Goal: Transaction & Acquisition: Purchase product/service

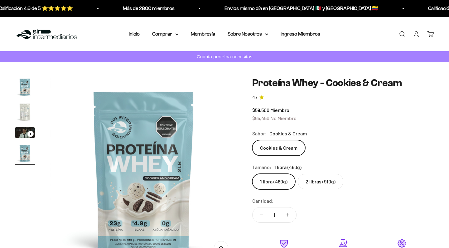
click at [328, 101] on safe-sticky "Proteína Whey - Cookies & Cream 4.7 $59,500 Miembro $65,450 No Miembro Calidad …" at bounding box center [343, 210] width 182 height 267
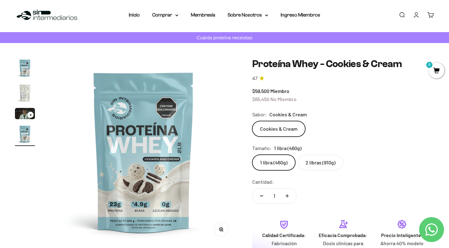
scroll to position [0, 584]
click at [378, 111] on div "Sabor: Cookies & Cream" at bounding box center [343, 114] width 182 height 8
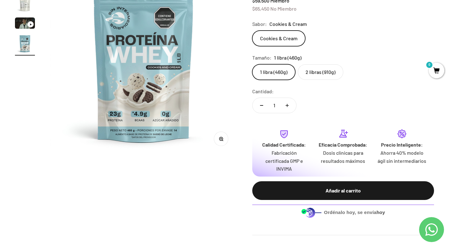
scroll to position [111, 0]
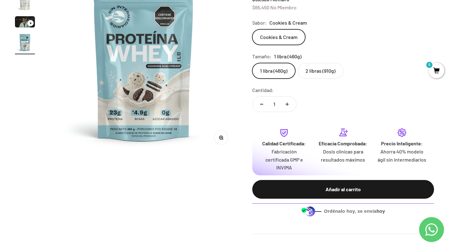
click at [327, 74] on label "2 libras (910g)" at bounding box center [320, 71] width 45 height 16
click at [252, 63] on input "2 libras (910g)" at bounding box center [252, 63] width 0 height 0
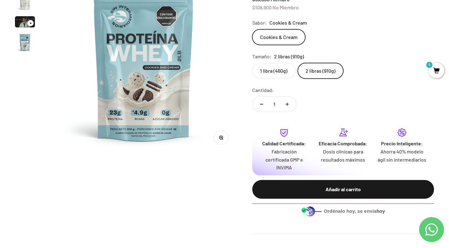
click at [272, 67] on label "1 libra (460g)" at bounding box center [273, 71] width 43 height 16
click at [252, 63] on input "1 libra (460g)" at bounding box center [252, 63] width 0 height 0
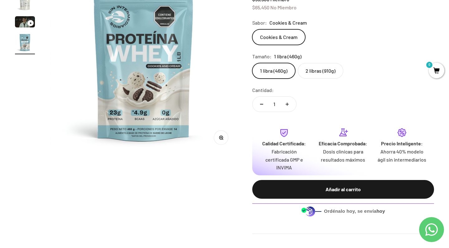
click at [320, 68] on label "2 libras (910g)" at bounding box center [320, 71] width 45 height 16
click at [252, 63] on input "2 libras (910g)" at bounding box center [252, 63] width 0 height 0
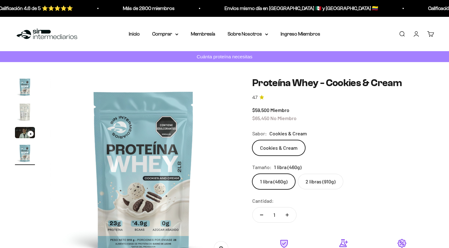
click at [349, 166] on div "Tamaño: 1 libra (460g)" at bounding box center [343, 167] width 182 height 8
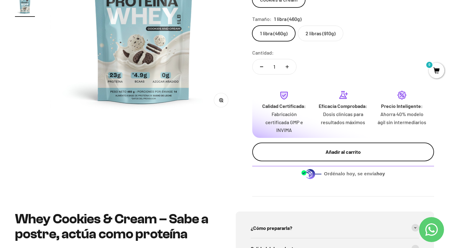
scroll to position [147, 0]
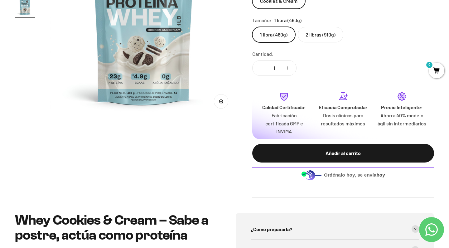
click at [325, 39] on label "2 libras (910g)" at bounding box center [320, 35] width 45 height 16
click at [252, 27] on input "2 libras (910g)" at bounding box center [252, 26] width 0 height 0
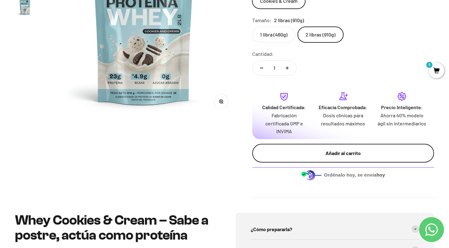
click at [348, 149] on div "Añadir al carrito" at bounding box center [343, 153] width 157 height 8
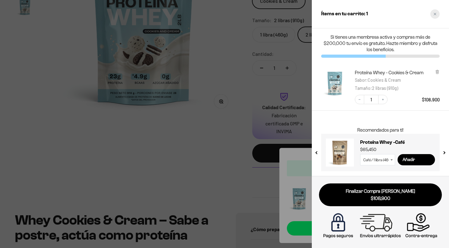
click at [432, 18] on div "Close cart" at bounding box center [434, 13] width 9 height 9
